Goal: Check status: Check status

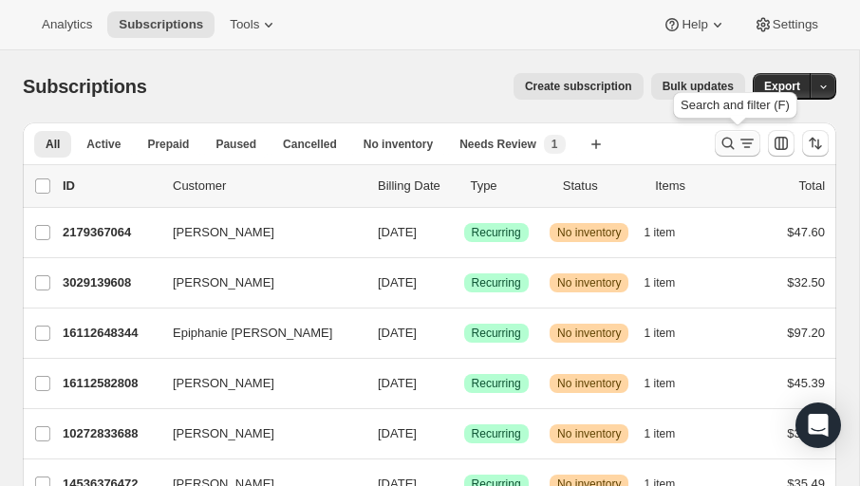
click at [723, 144] on icon "Search and filter results" at bounding box center [729, 144] width 12 height 12
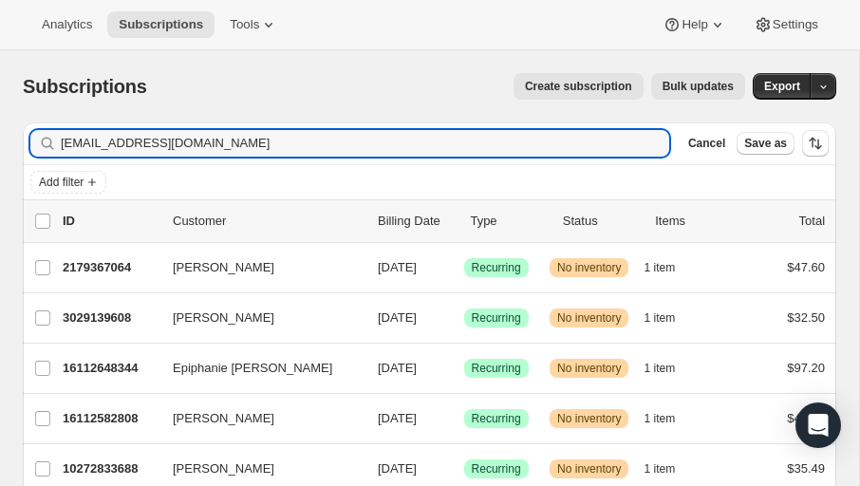
type input "[EMAIL_ADDRESS][DOMAIN_NAME]"
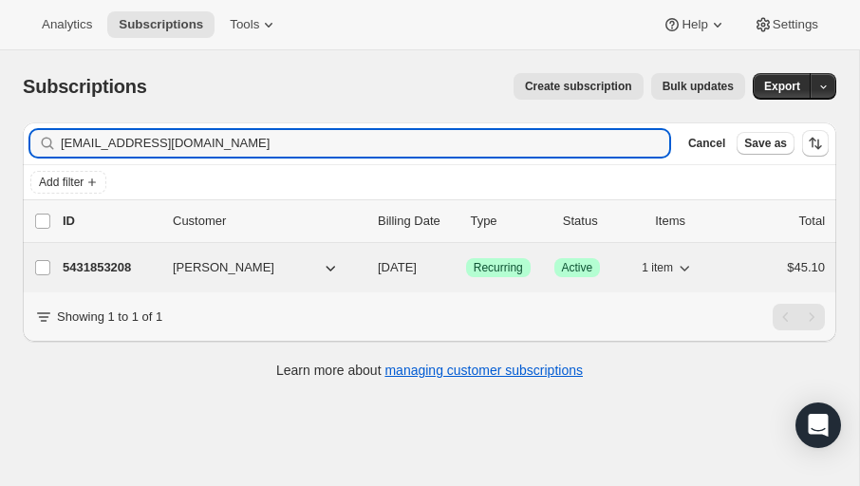
click at [133, 259] on p "5431853208" at bounding box center [110, 267] width 95 height 19
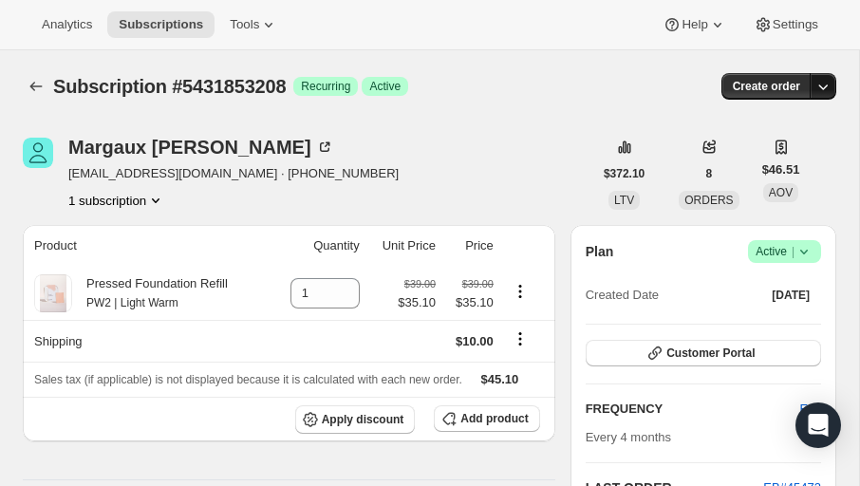
click at [828, 87] on icon "button" at bounding box center [823, 86] width 19 height 19
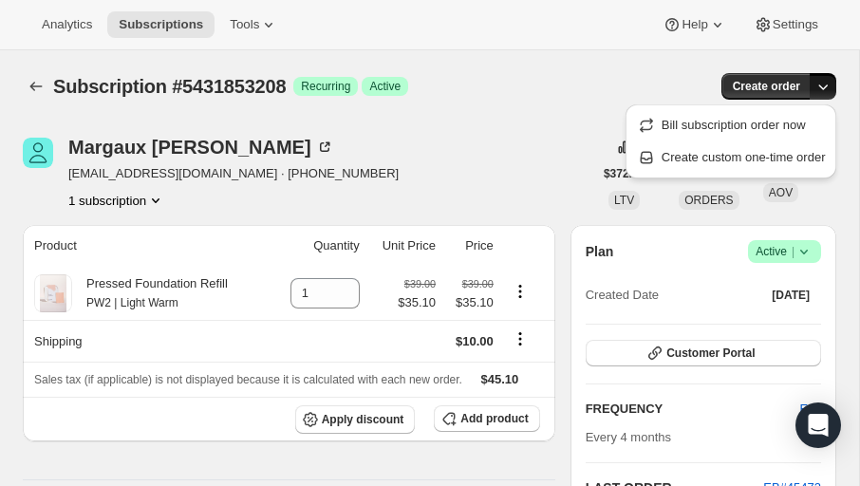
click at [828, 87] on icon "button" at bounding box center [823, 86] width 19 height 19
